Goal: Transaction & Acquisition: Purchase product/service

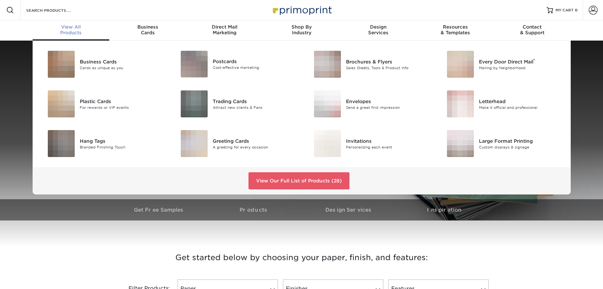
click at [16, 99] on div "Business Cards Cards as unique as you Postcards Cost-effective marketing ®" at bounding box center [301, 118] width 603 height 154
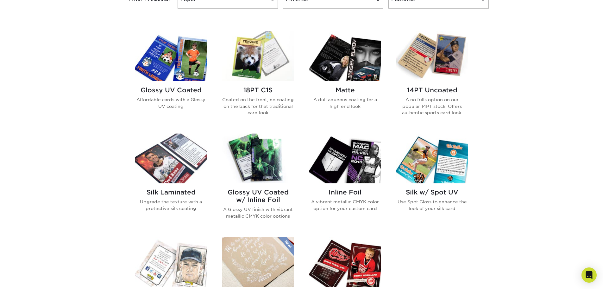
scroll to position [285, 0]
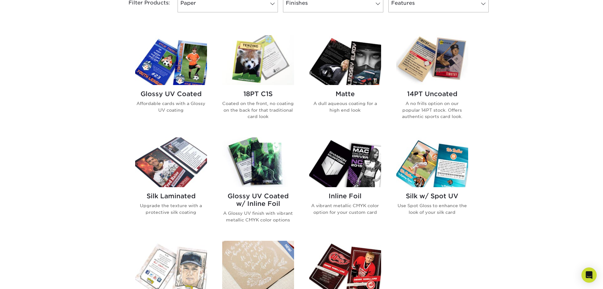
click at [429, 92] on h2 "14PT Uncoated" at bounding box center [433, 94] width 72 height 8
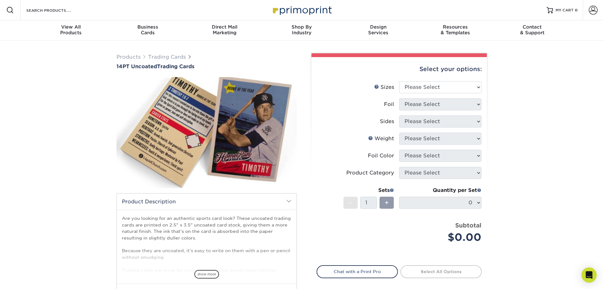
scroll to position [32, 0]
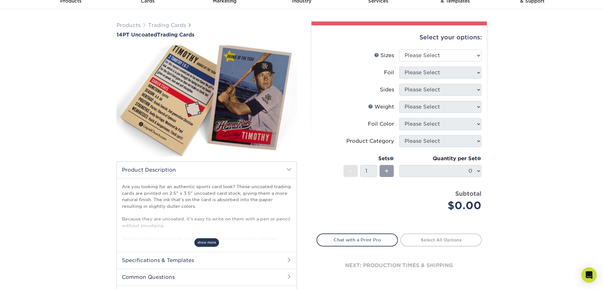
click at [213, 242] on span "show more" at bounding box center [206, 242] width 25 height 9
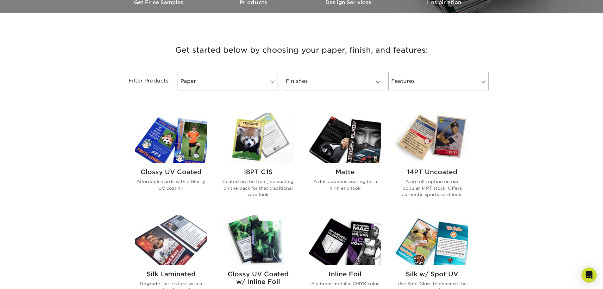
scroll to position [222, 0]
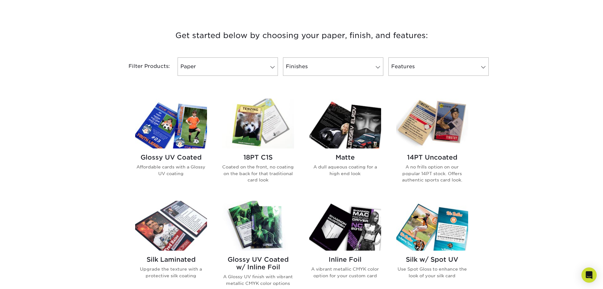
click at [174, 156] on h2 "Glossy UV Coated" at bounding box center [171, 157] width 72 height 8
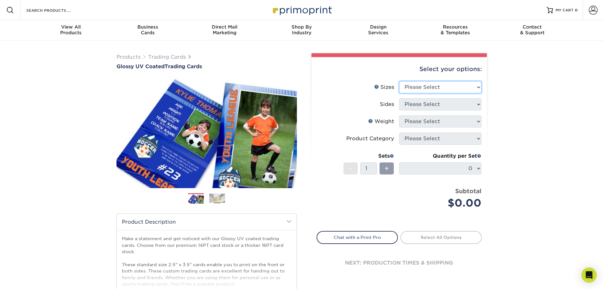
click at [474, 88] on select "Please Select 2.5" x 3.5"" at bounding box center [440, 87] width 82 height 12
select select "2.50x3.50"
click at [399, 81] on select "Please Select 2.5" x 3.5"" at bounding box center [440, 87] width 82 height 12
click at [448, 105] on select "Please Select Print Both Sides Print Front Only" at bounding box center [440, 104] width 82 height 12
select select "13abbda7-1d64-4f25-8bb2-c179b224825d"
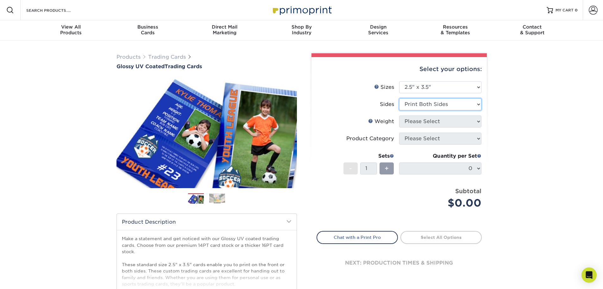
click at [399, 98] on select "Please Select Print Both Sides Print Front Only" at bounding box center [440, 104] width 82 height 12
click at [445, 121] on select "Please Select 16PT 14PT 18PT C1S" at bounding box center [440, 121] width 82 height 12
select select "18PTC1S"
click at [399, 115] on select "Please Select 16PT 14PT 18PT C1S" at bounding box center [440, 121] width 82 height 12
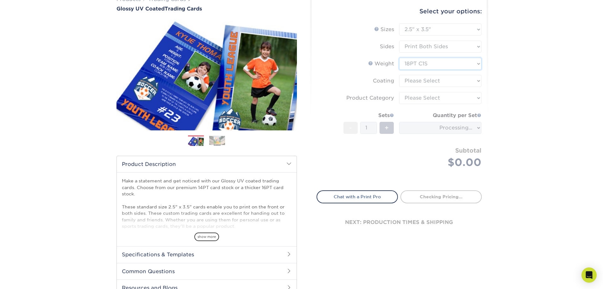
scroll to position [63, 0]
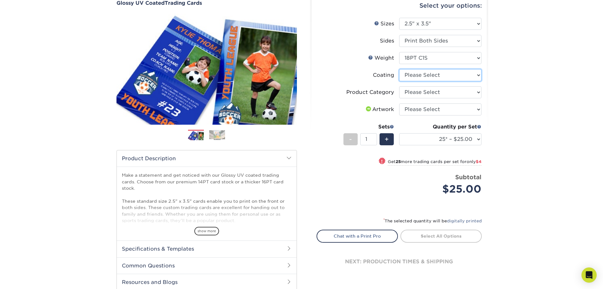
click at [463, 75] on select at bounding box center [440, 75] width 82 height 12
select select "1e8116af-acfc-44b1-83dc-8181aa338834"
click at [399, 69] on select at bounding box center [440, 75] width 82 height 12
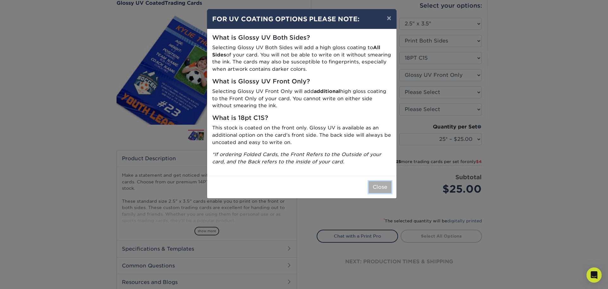
click at [376, 184] on button "Close" at bounding box center [380, 187] width 23 height 12
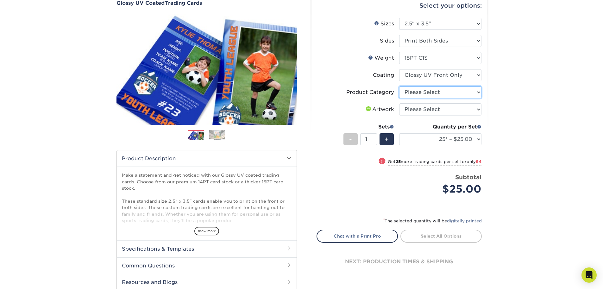
click at [467, 93] on select "Please Select Trading Cards" at bounding box center [440, 92] width 82 height 12
select select "c2f9bce9-36c2-409d-b101-c29d9d031e18"
click at [399, 86] on select "Please Select Trading Cards" at bounding box center [440, 92] width 82 height 12
click at [457, 110] on select "Please Select I will upload files I need a design - $100" at bounding box center [440, 109] width 82 height 12
select select "upload"
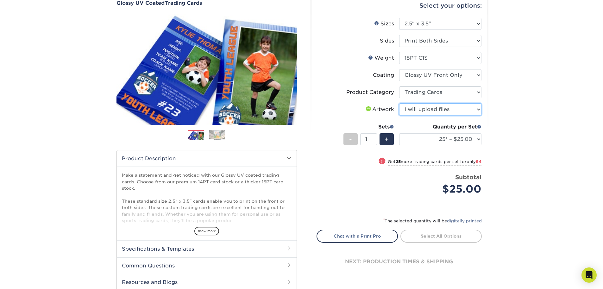
click at [399, 103] on select "Please Select I will upload files I need a design - $100" at bounding box center [440, 109] width 82 height 12
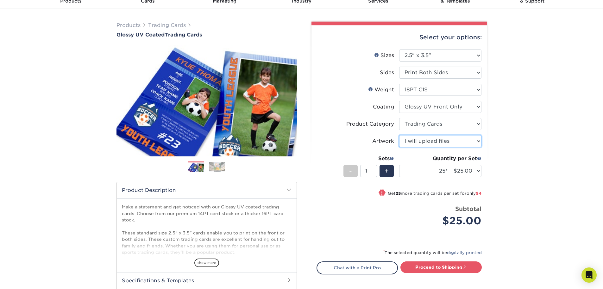
scroll to position [0, 0]
